Goal: Check status: Check status

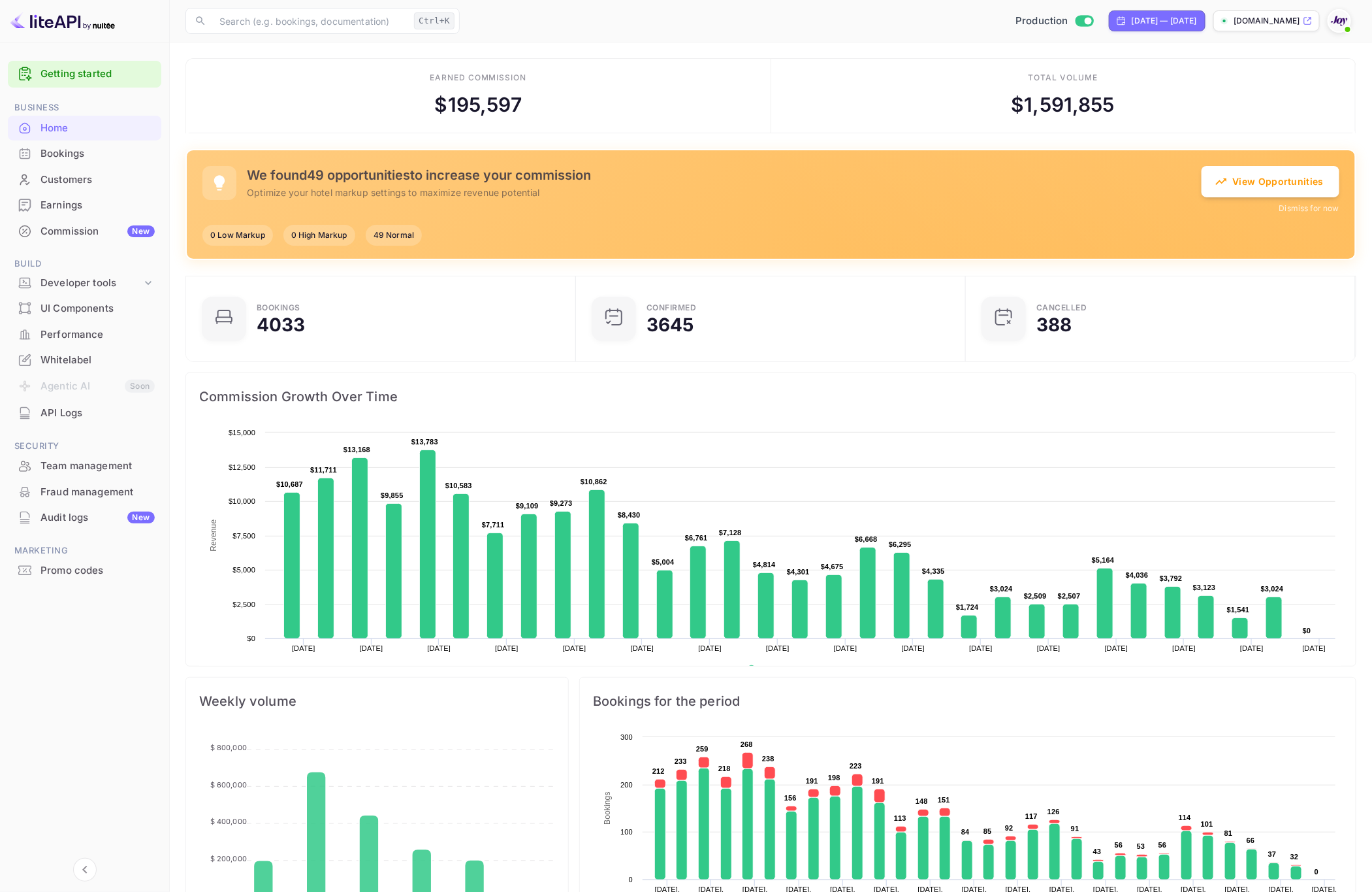
scroll to position [197, 367]
click at [102, 152] on div "Bookings" at bounding box center [98, 153] width 115 height 15
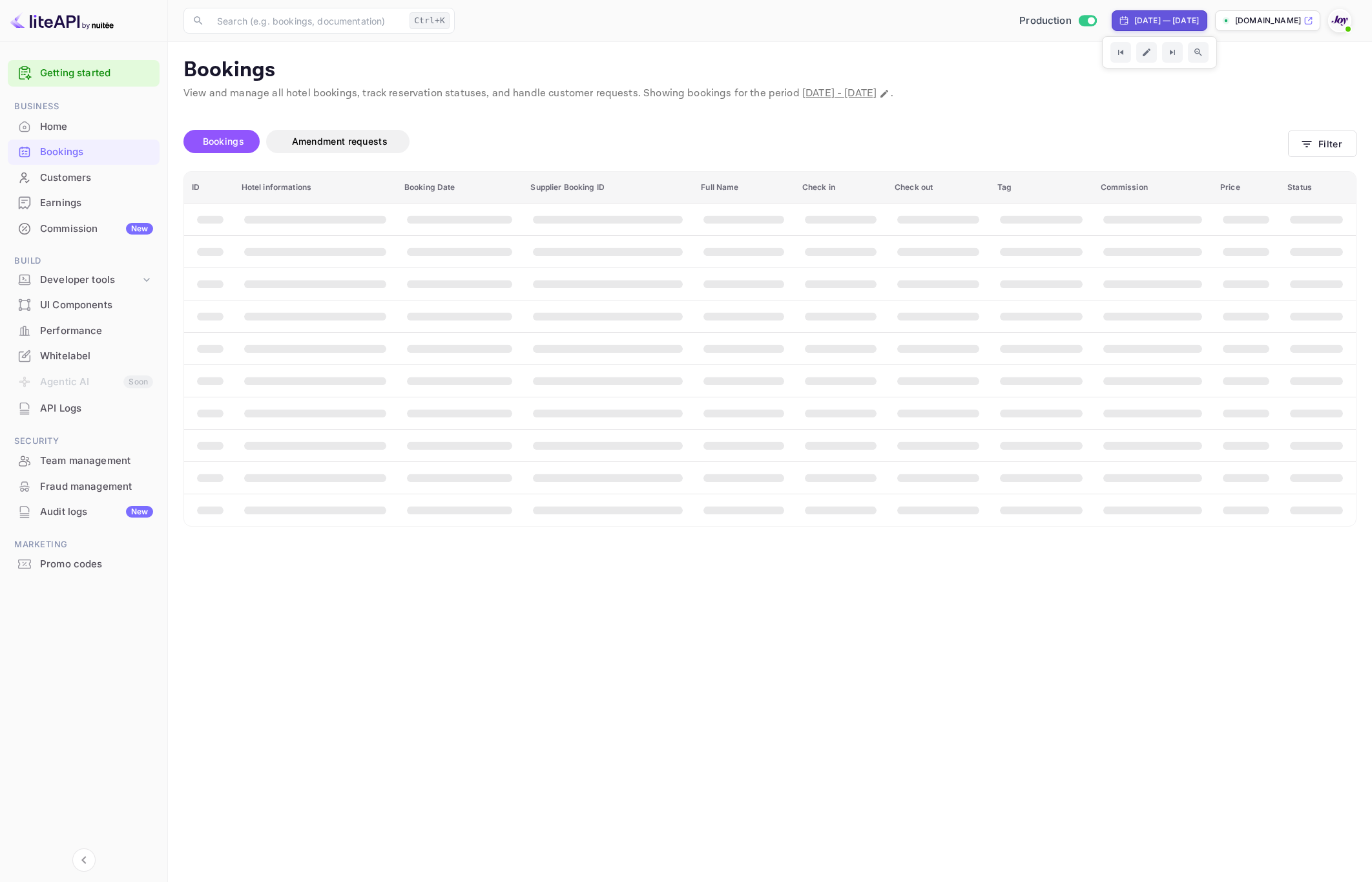
click at [1112, 12] on div "[DATE] — [DATE]" at bounding box center [1160, 21] width 96 height 21
select select "8"
select select "2025"
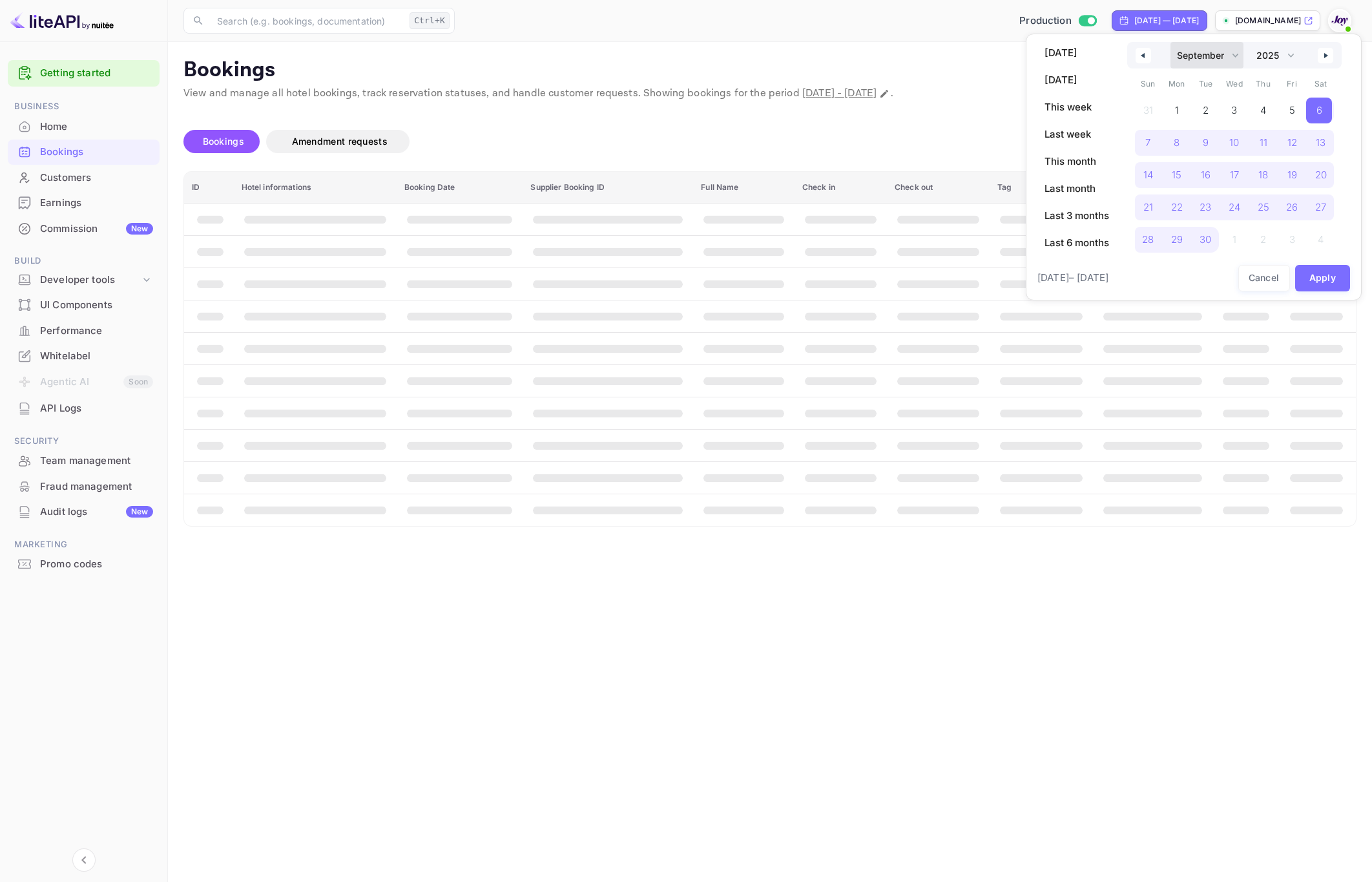
click at [1191, 57] on select "January February March April May June July August September October November De…" at bounding box center [1207, 55] width 73 height 26
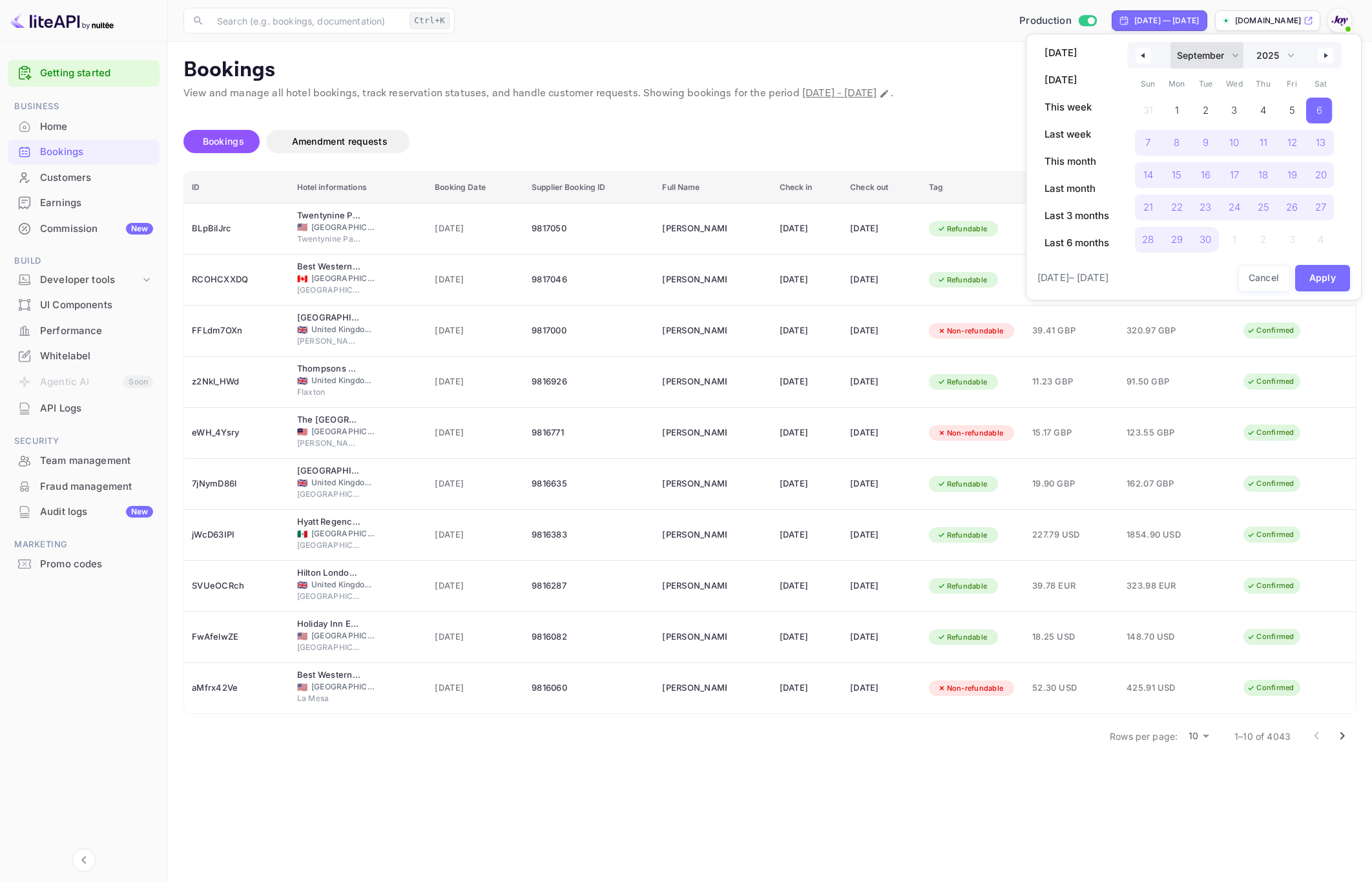
select select "0"
click at [1171, 42] on select "January February March April May June July August September October November De…" at bounding box center [1207, 55] width 73 height 26
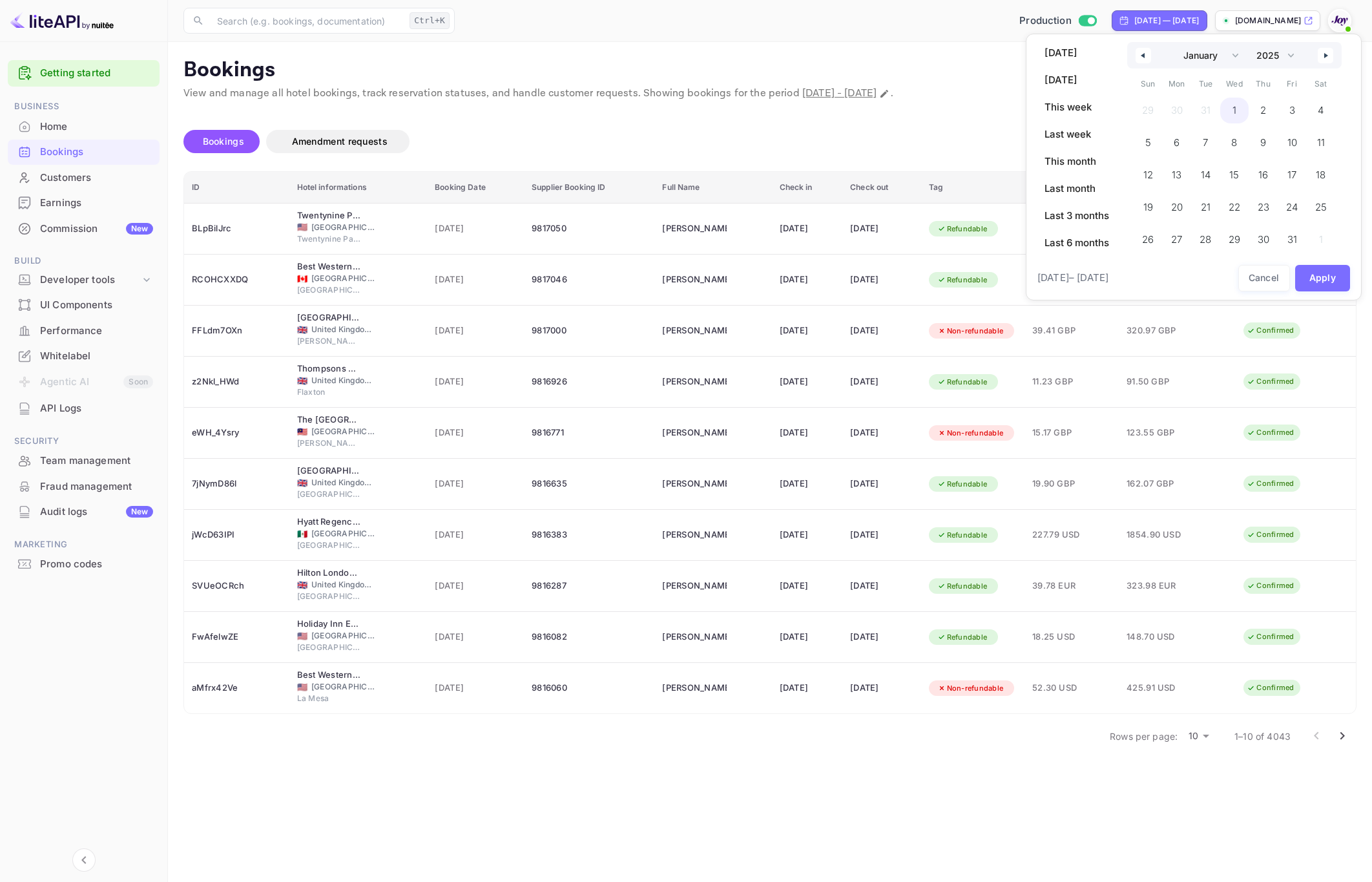
click at [1233, 113] on span "1" at bounding box center [1234, 111] width 29 height 26
click at [1206, 61] on select "January February March April May June July August September October November De…" at bounding box center [1207, 55] width 73 height 26
click at [1287, 61] on select "2030 2029 2028 2027 2026 2025 2024 2023 2022 2021 2020 2019 2018 2017 2016 2015…" at bounding box center [1274, 55] width 49 height 26
click at [1251, 42] on select "2030 2029 2028 2027 2026 2025 2024 2023 2022 2021 2020 2019 2018 2017 2016 2015…" at bounding box center [1274, 55] width 49 height 26
click at [1324, 306] on button "Apply" at bounding box center [1323, 310] width 56 height 26
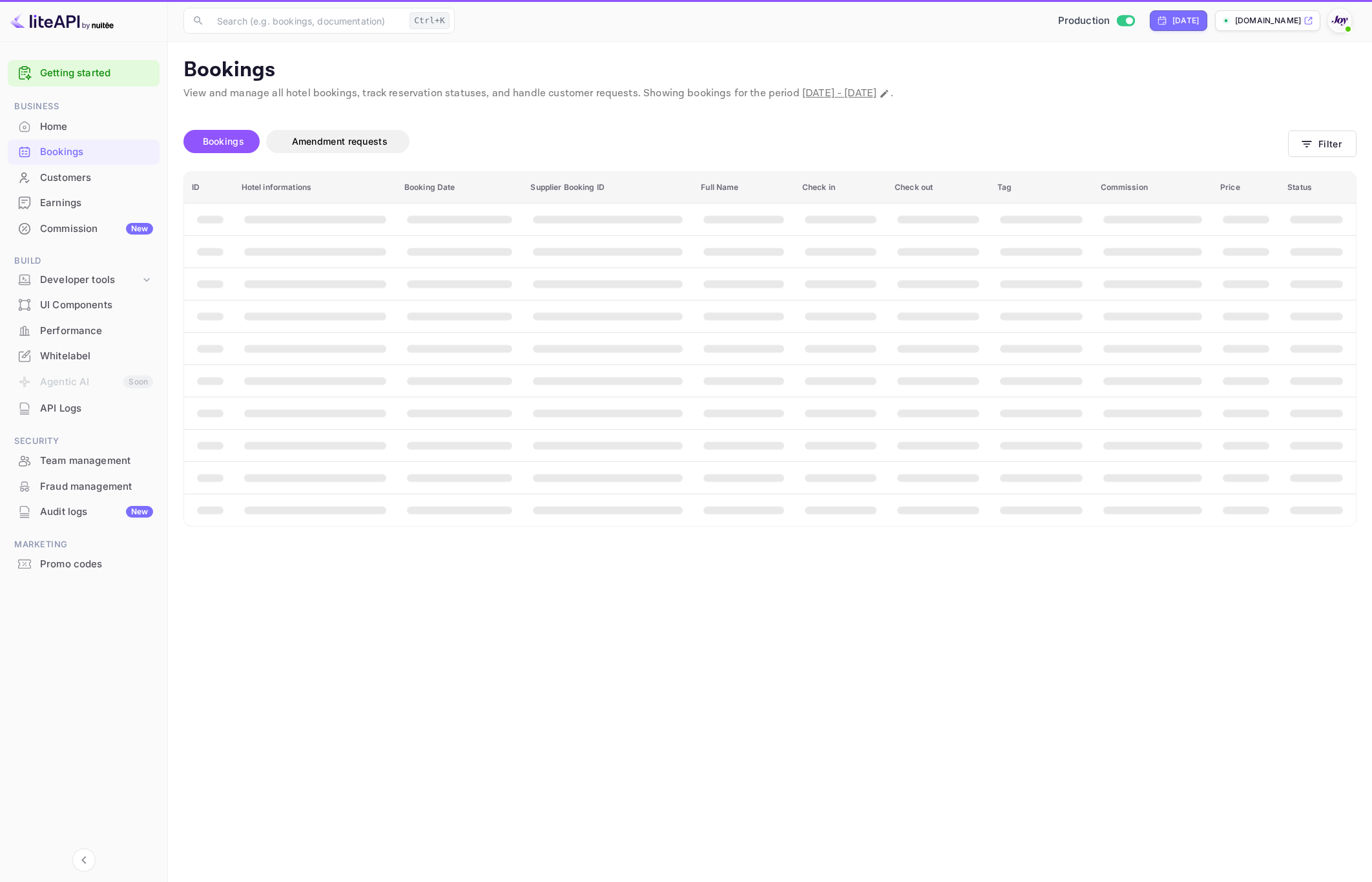
select select "2025"
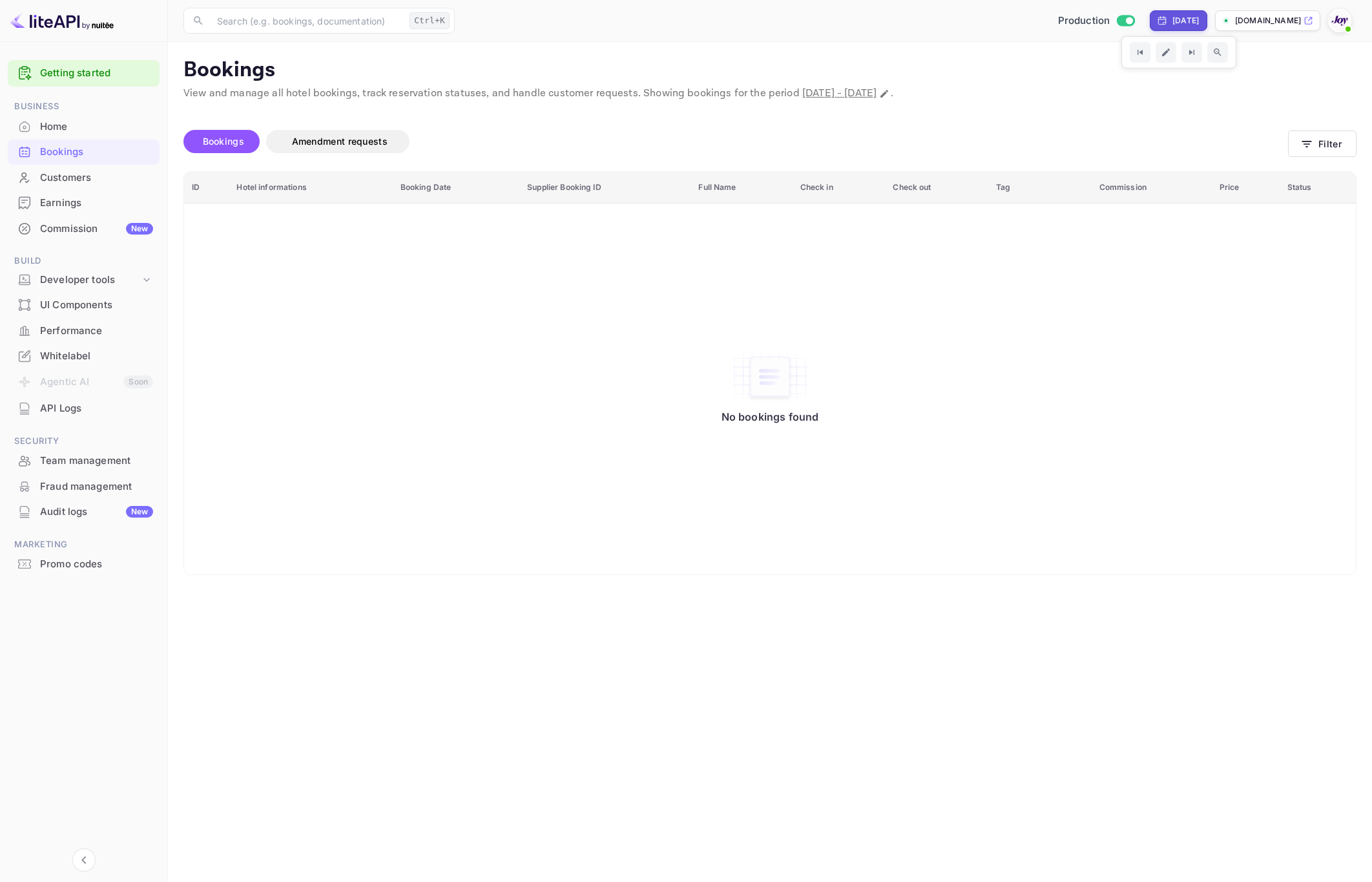
click at [1172, 26] on div "[DATE]" at bounding box center [1185, 20] width 26 height 11
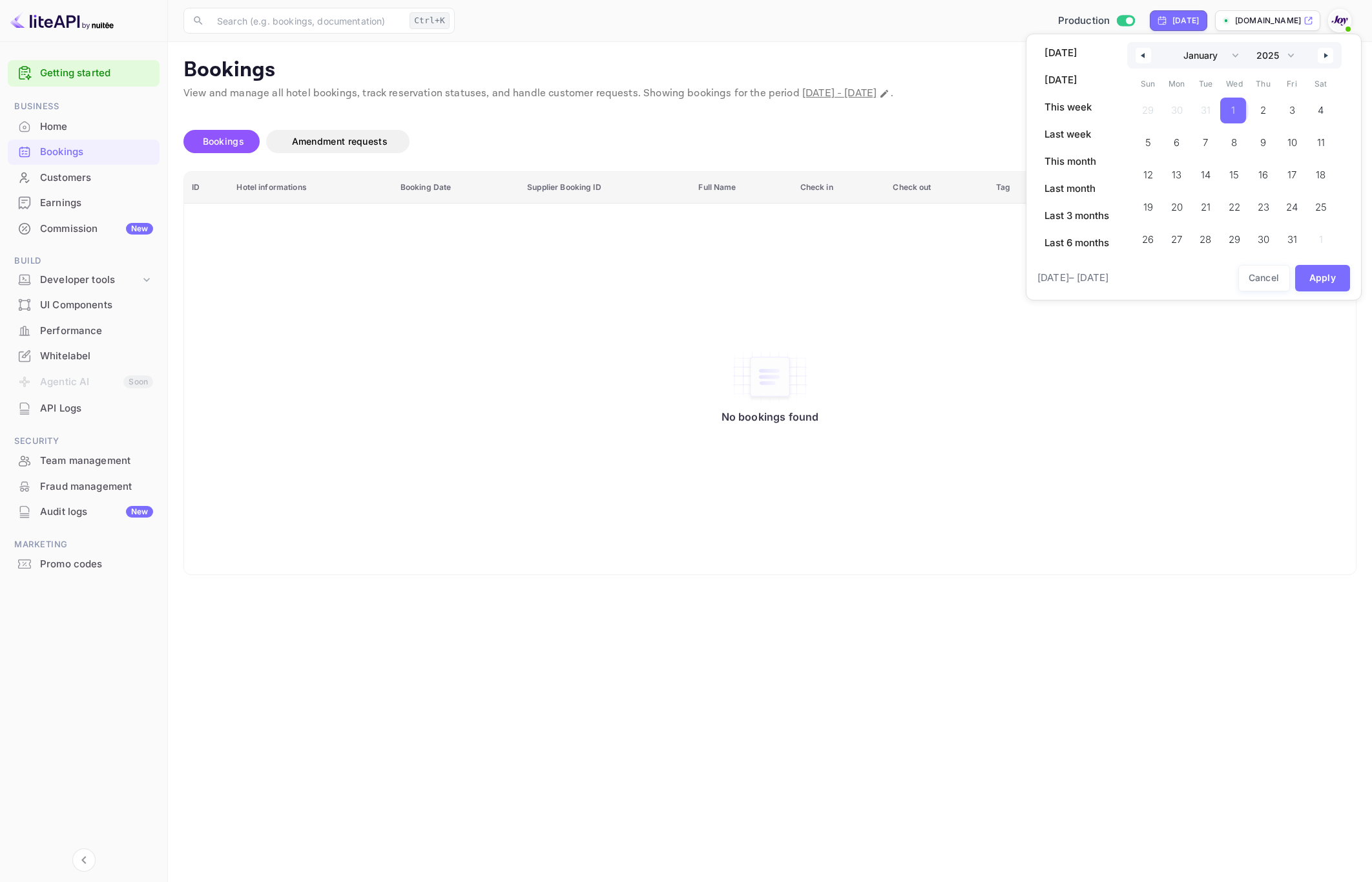
click at [1234, 107] on span "1" at bounding box center [1233, 110] width 3 height 24
click at [1270, 58] on select "2030 2029 2028 2027 2026 2025 2024 2023 2022 2021 2020 2019 2018 2017 2016 2015…" at bounding box center [1274, 55] width 49 height 26
click at [1251, 42] on select "2030 2029 2028 2027 2026 2025 2024 2023 2022 2021 2020 2019 2018 2017 2016 2015…" at bounding box center [1274, 55] width 49 height 26
click at [1296, 109] on span "1" at bounding box center [1292, 111] width 29 height 26
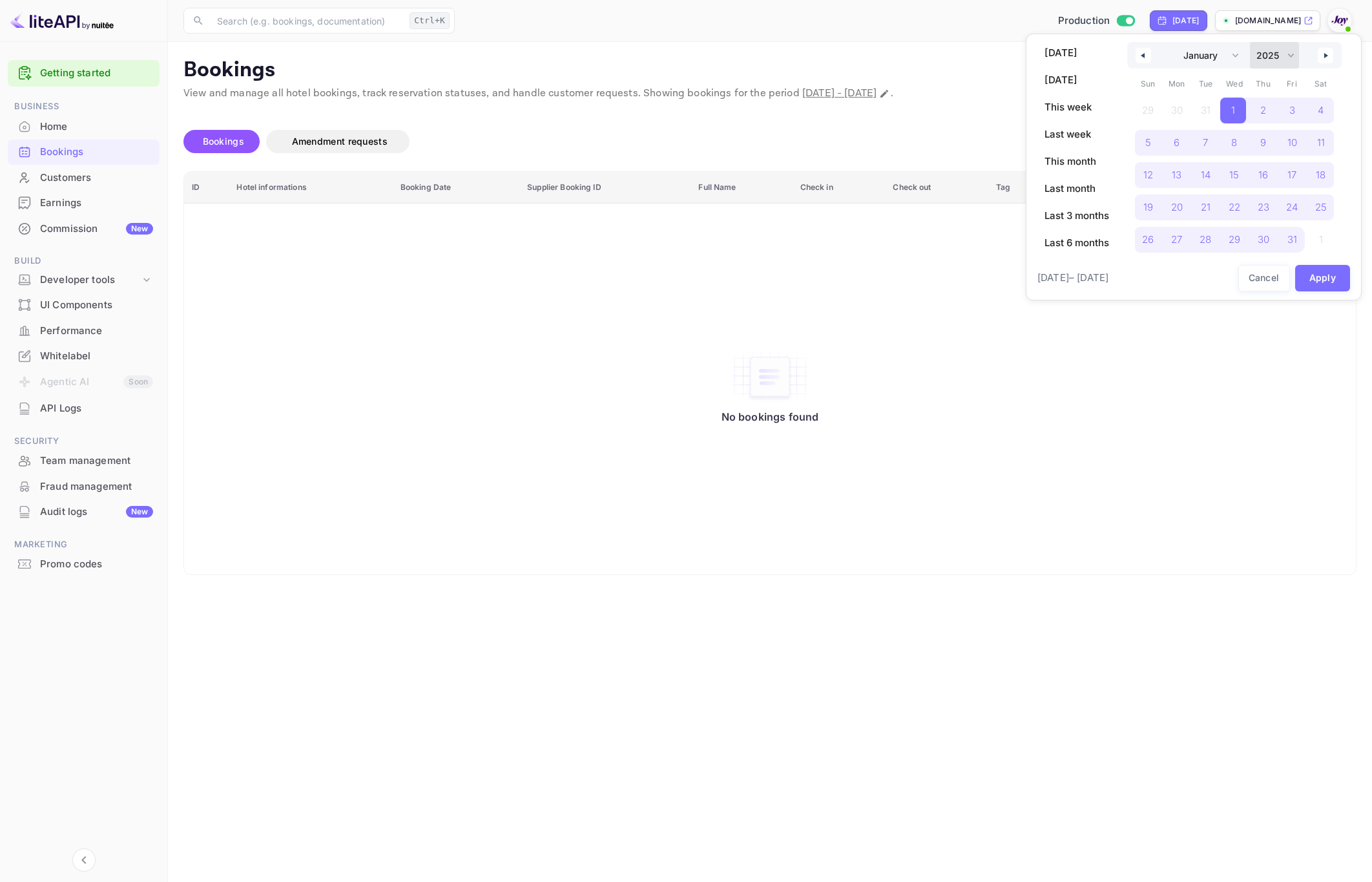
click at [1276, 54] on select "2030 2029 2028 2027 2026 2025 2024 2023 2022 2021 2020 2019 2018 2017 2016 2015…" at bounding box center [1274, 55] width 49 height 26
click at [1251, 42] on select "2030 2029 2028 2027 2026 2025 2024 2023 2022 2021 2020 2019 2018 2017 2016 2015…" at bounding box center [1274, 55] width 49 height 26
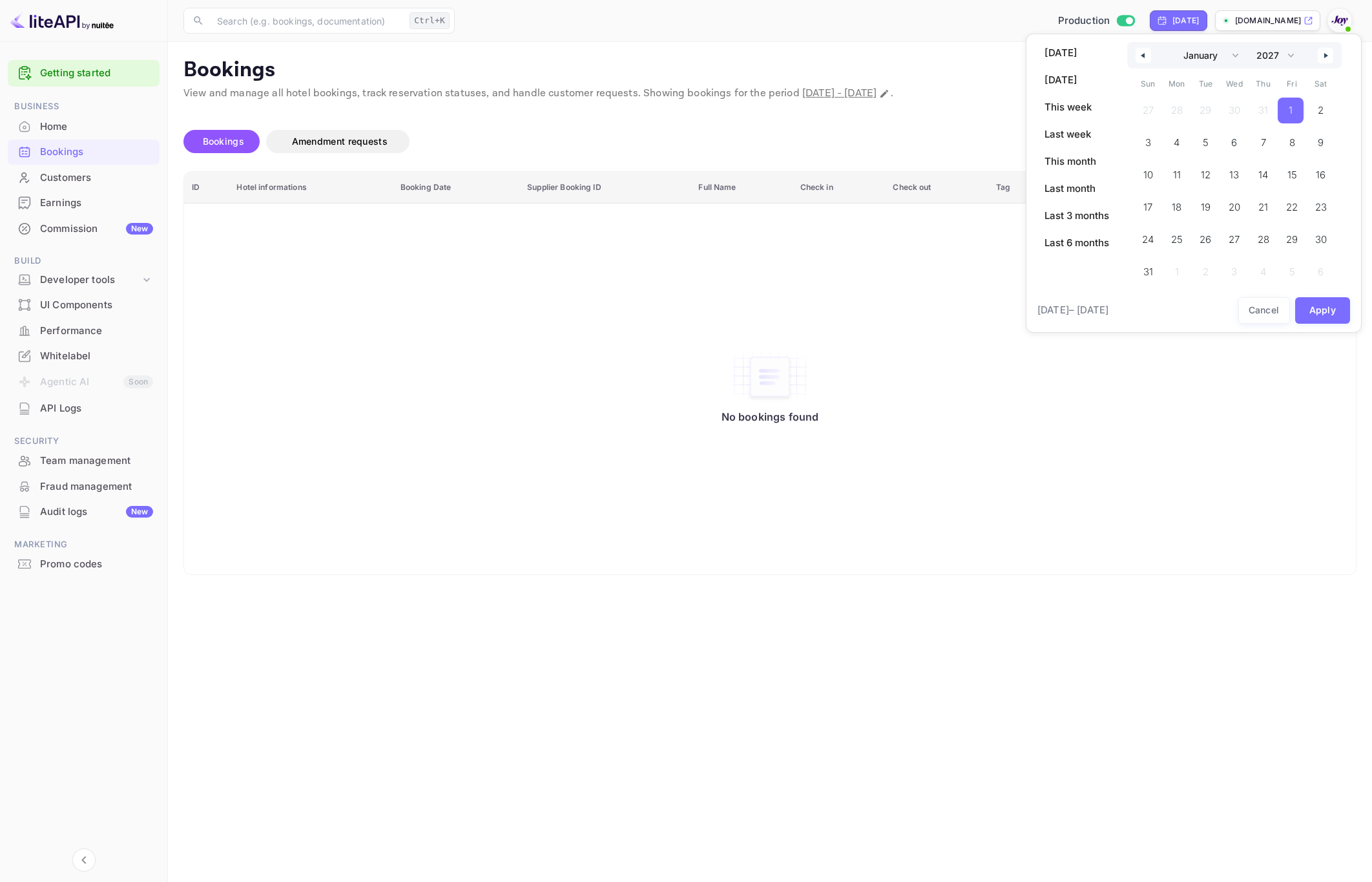
click at [1292, 114] on span "1" at bounding box center [1291, 110] width 3 height 24
click at [1189, 61] on select "January February March April May June July August September October November De…" at bounding box center [1207, 55] width 73 height 26
click at [1264, 58] on select "2030 2029 2028 2027 2026 2025 2024 2023 2022 2021 2020 2019 2018 2017 2016 2015…" at bounding box center [1274, 55] width 49 height 26
select select "2025"
click at [1251, 42] on select "2030 2029 2028 2027 2026 2025 2024 2023 2022 2021 2020 2019 2018 2017 2016 2015…" at bounding box center [1274, 55] width 49 height 26
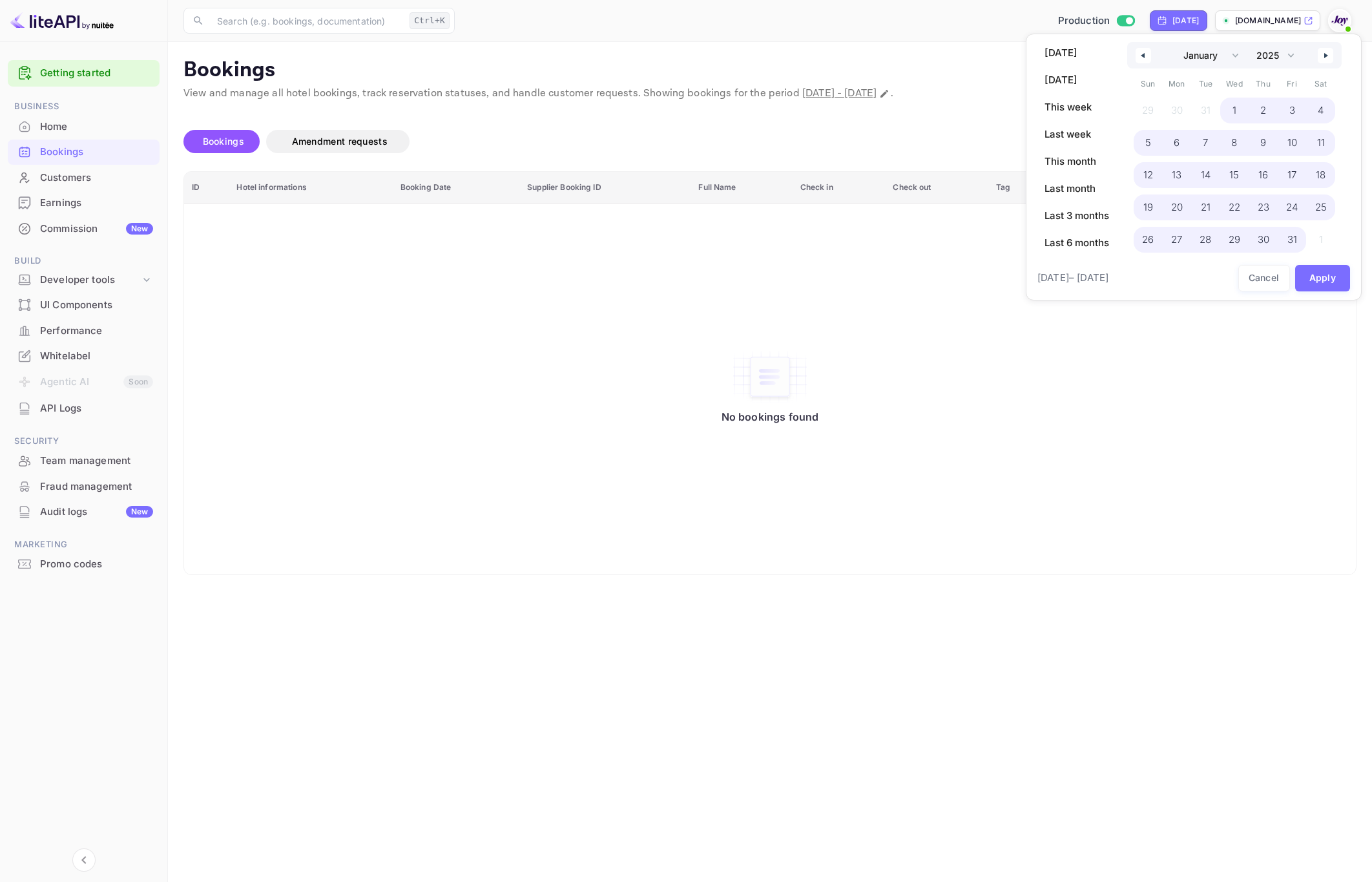
click at [1239, 109] on span "1" at bounding box center [1234, 111] width 29 height 26
click at [1305, 277] on button "Apply" at bounding box center [1323, 278] width 56 height 26
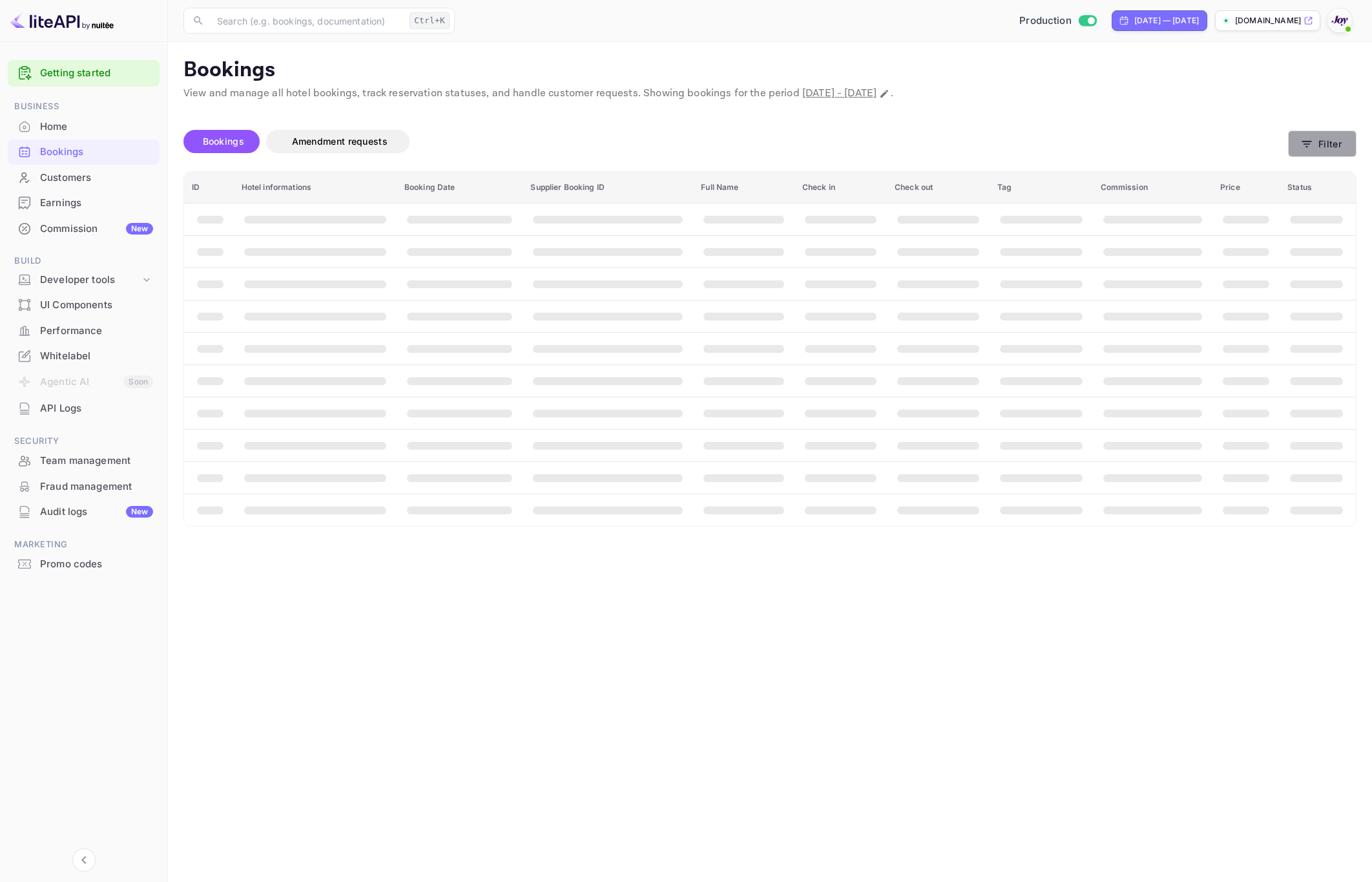
click at [1332, 144] on button "Filter" at bounding box center [1322, 144] width 69 height 26
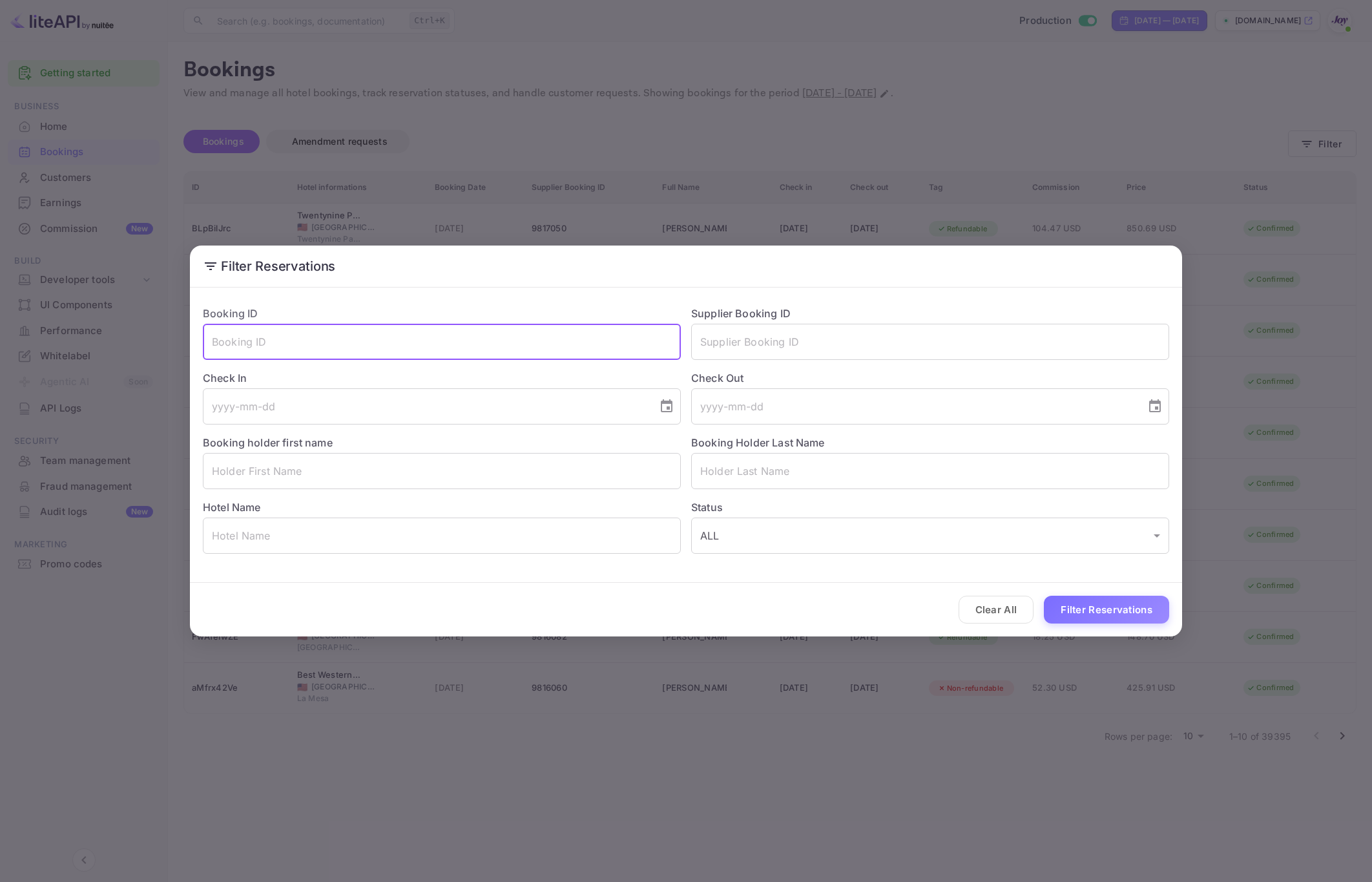
click at [514, 345] on input "text" at bounding box center [442, 342] width 478 height 37
paste input "9448585"
type input "9448585"
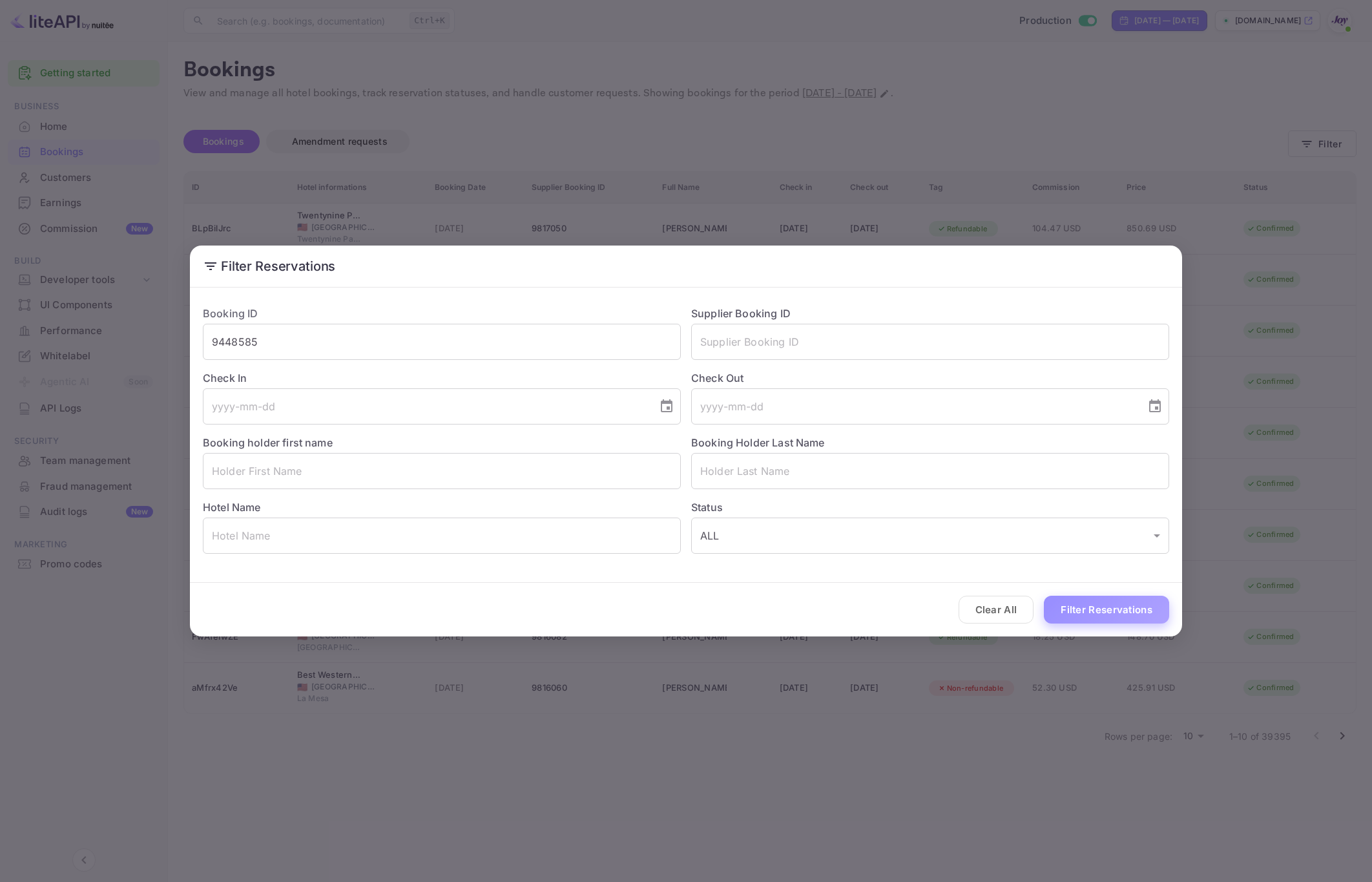
click at [1066, 602] on button "Filter Reservations" at bounding box center [1107, 609] width 126 height 28
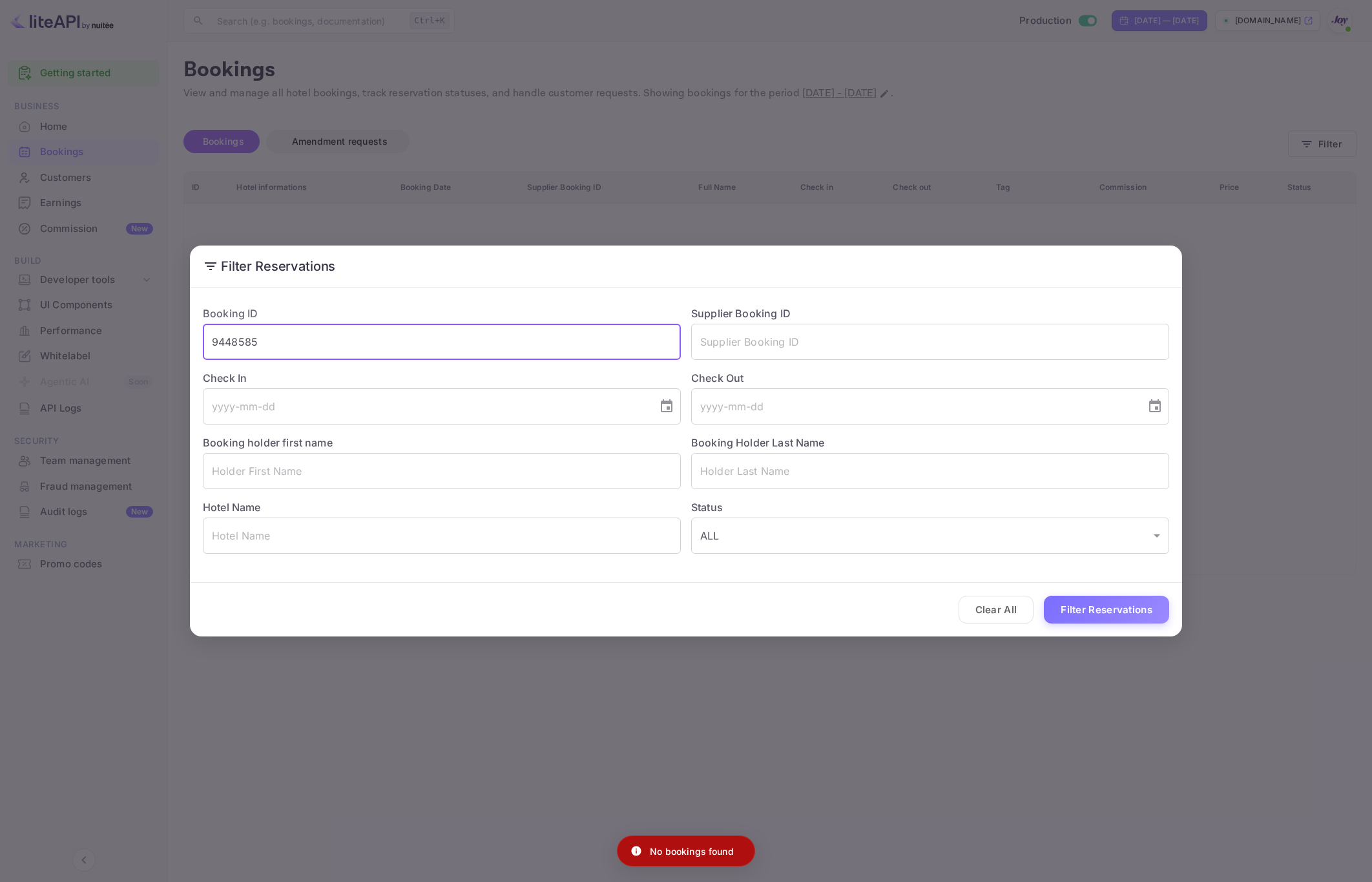
click at [488, 338] on input "9448585" at bounding box center [442, 342] width 478 height 37
click at [488, 338] on input "text" at bounding box center [442, 342] width 478 height 37
click at [944, 345] on input "text" at bounding box center [930, 342] width 478 height 37
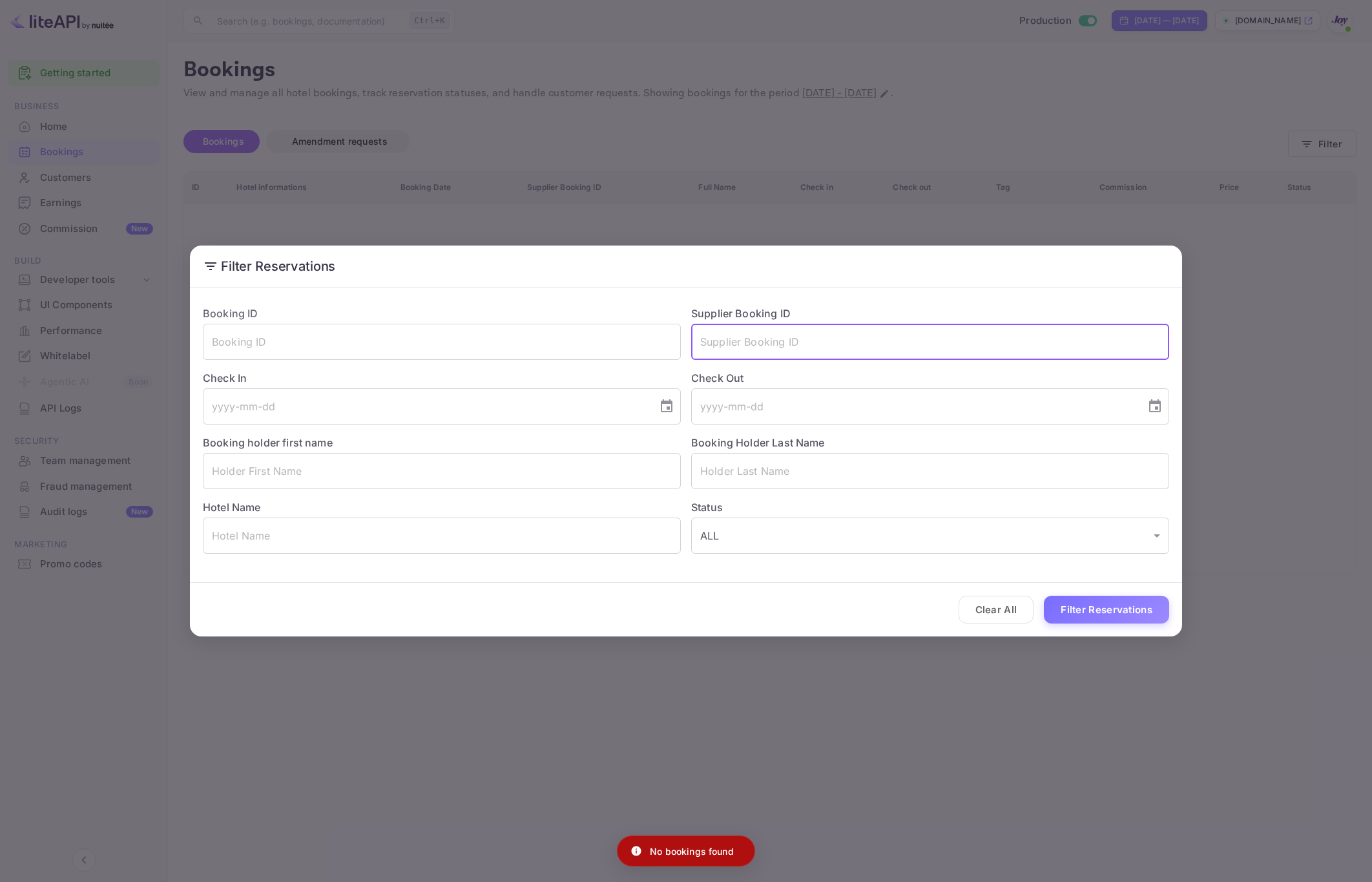
paste input "9448585"
type input "9448585"
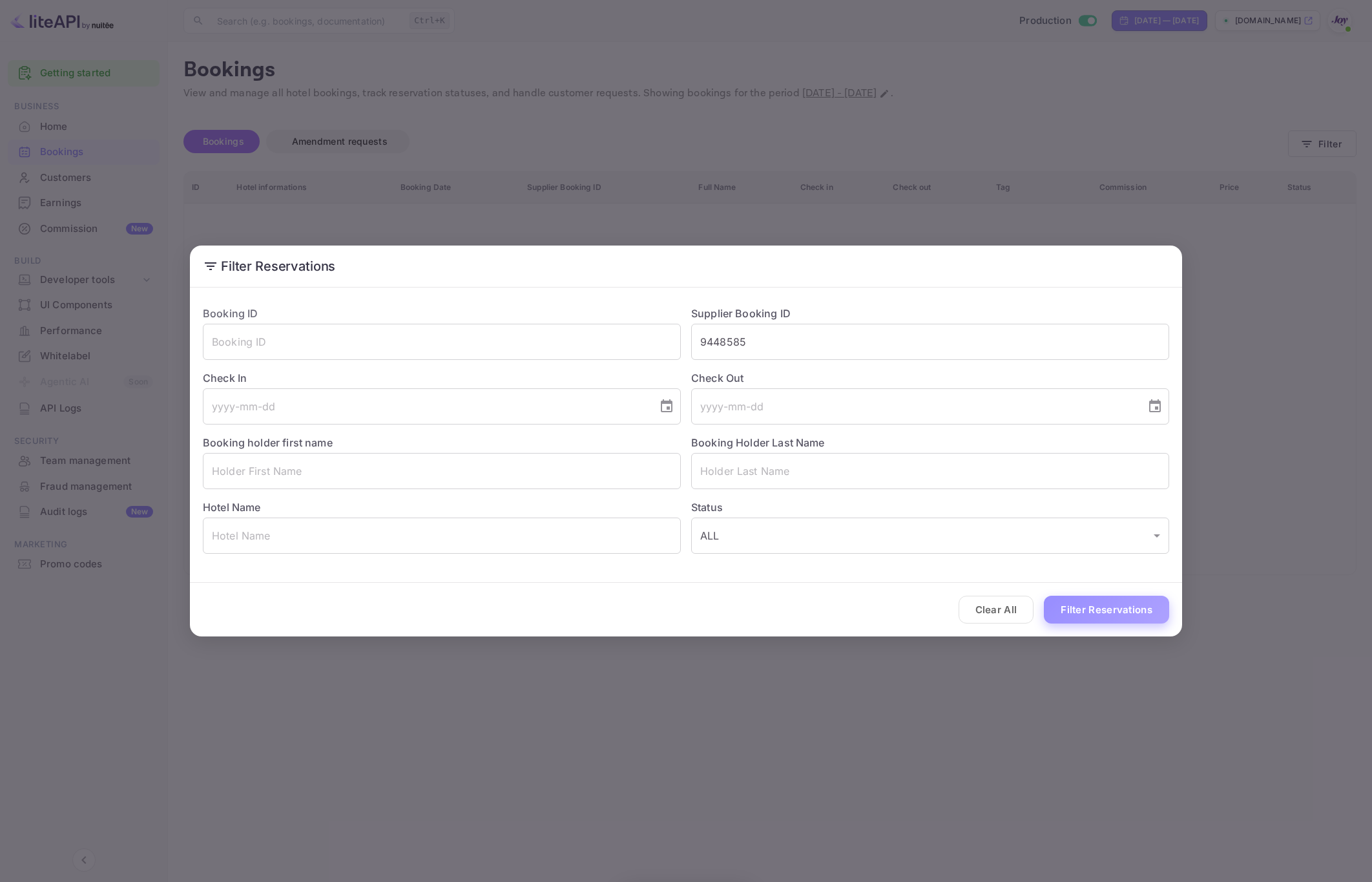
click at [1078, 613] on button "Filter Reservations" at bounding box center [1107, 609] width 126 height 28
